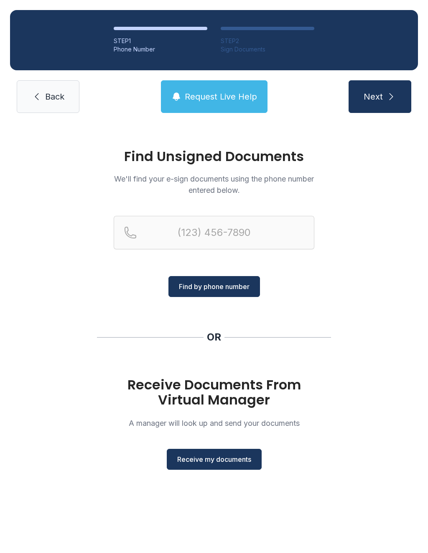
click at [221, 452] on button "Receive my documents" at bounding box center [214, 459] width 95 height 21
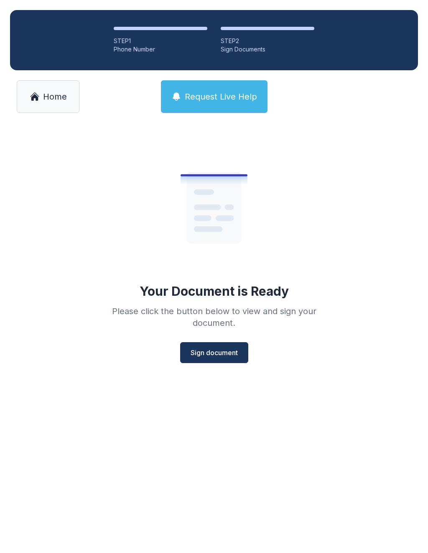
click at [224, 346] on button "Sign document" at bounding box center [214, 352] width 68 height 21
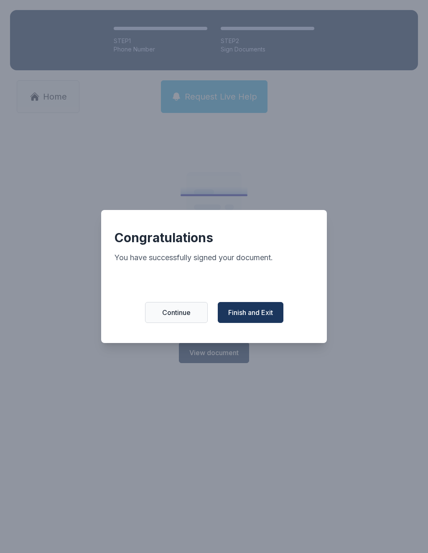
click at [174, 312] on span "Continue" at bounding box center [176, 312] width 28 height 10
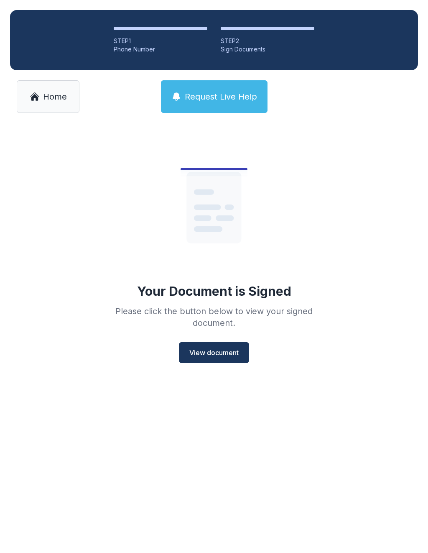
click at [49, 87] on link "Home" at bounding box center [48, 96] width 63 height 33
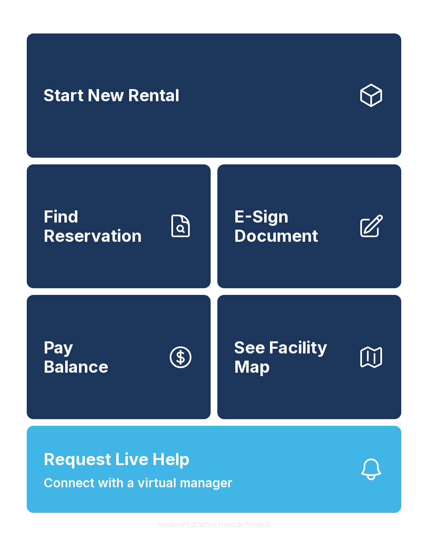
click at [299, 245] on span "E-Sign Document" at bounding box center [292, 226] width 117 height 38
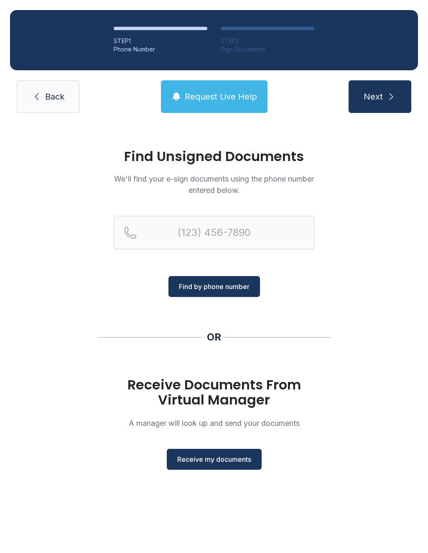
click at [209, 457] on span "Receive my documents" at bounding box center [214, 459] width 74 height 10
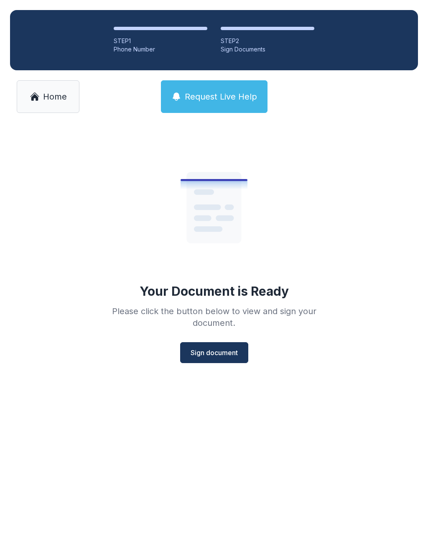
click at [202, 342] on button "Sign document" at bounding box center [214, 352] width 68 height 21
click at [52, 97] on span "Home" at bounding box center [55, 97] width 24 height 12
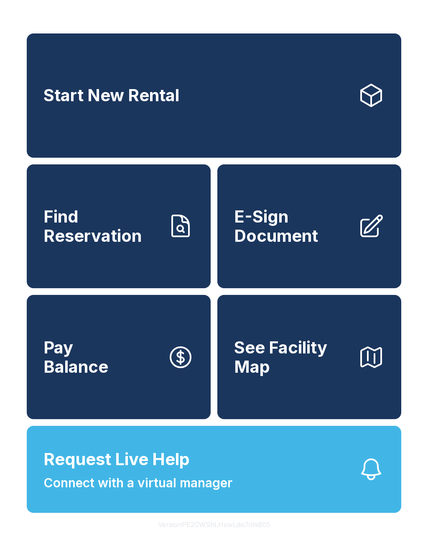
click at [261, 245] on span "E-Sign Document" at bounding box center [292, 226] width 117 height 38
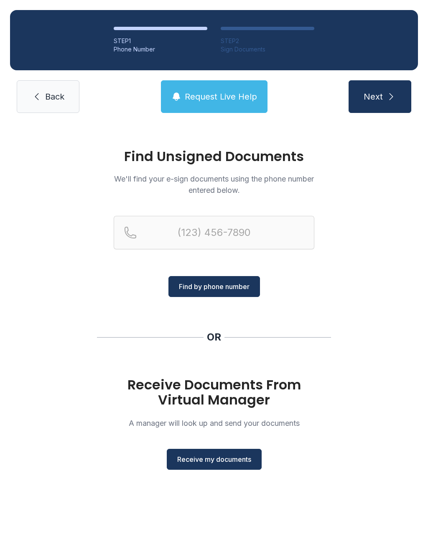
click at [32, 95] on icon at bounding box center [37, 97] width 10 height 10
